Goal: Navigation & Orientation: Go to known website

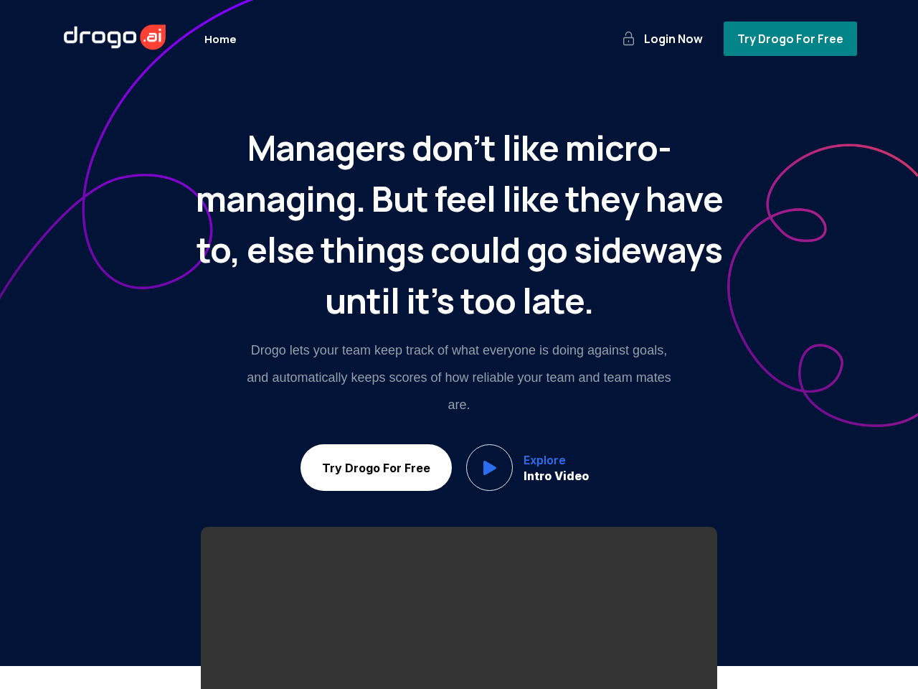
click at [459, 344] on p "Drogo lets your team keep track of what everyone is doing against goals, and au…" at bounding box center [459, 378] width 431 height 82
click at [672, 39] on span "Login Now" at bounding box center [673, 39] width 65 height 16
click at [794, 39] on span "Try Drogo For Free" at bounding box center [791, 39] width 112 height 16
click at [371, 467] on span "Try Drogo For Free" at bounding box center [377, 468] width 116 height 14
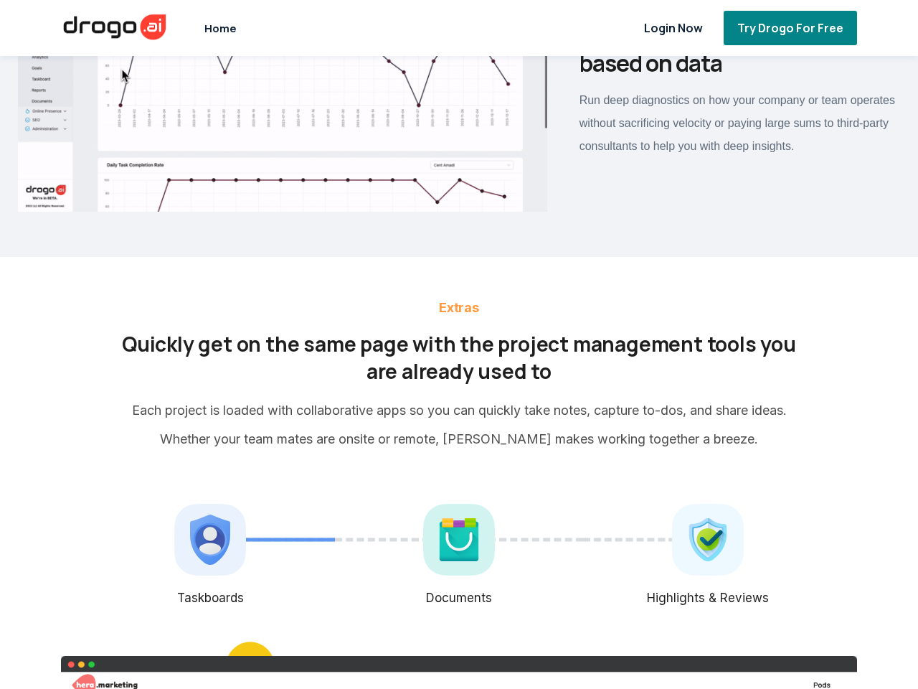
scroll to position [9170, 0]
